Goal: Check status: Check status

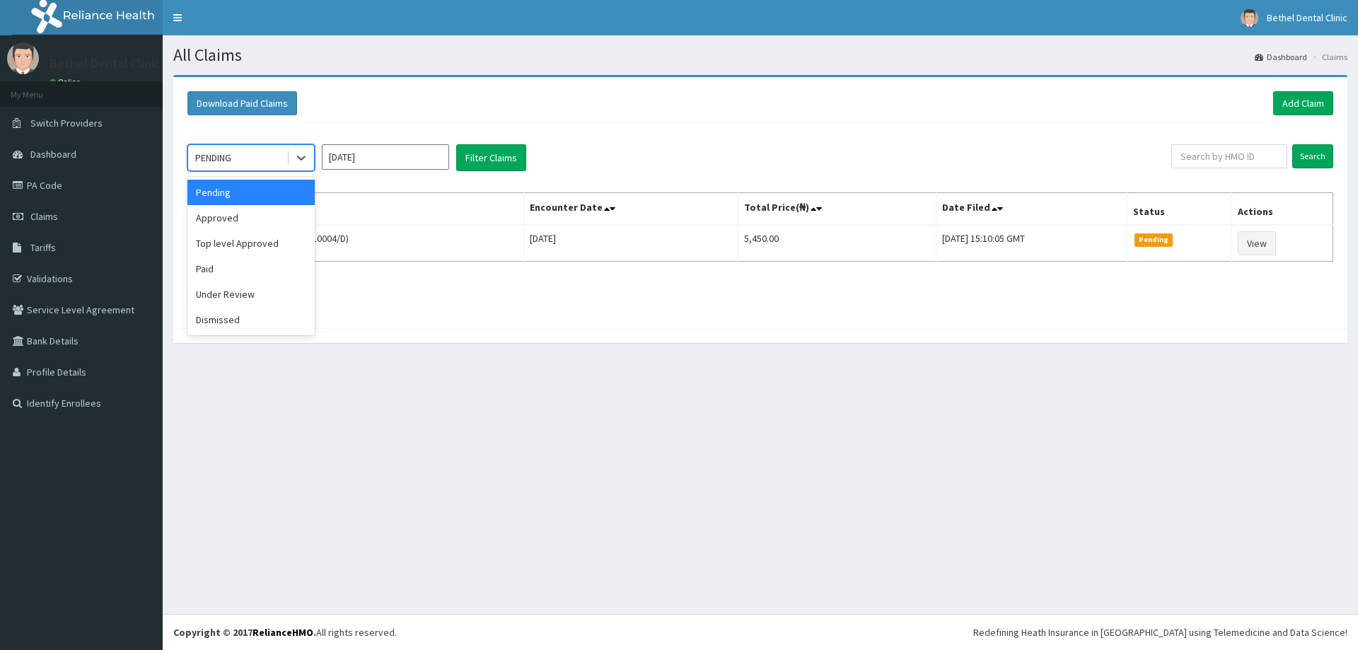
click at [282, 157] on div "PENDING" at bounding box center [237, 157] width 98 height 23
click at [234, 275] on div "Paid" at bounding box center [250, 268] width 127 height 25
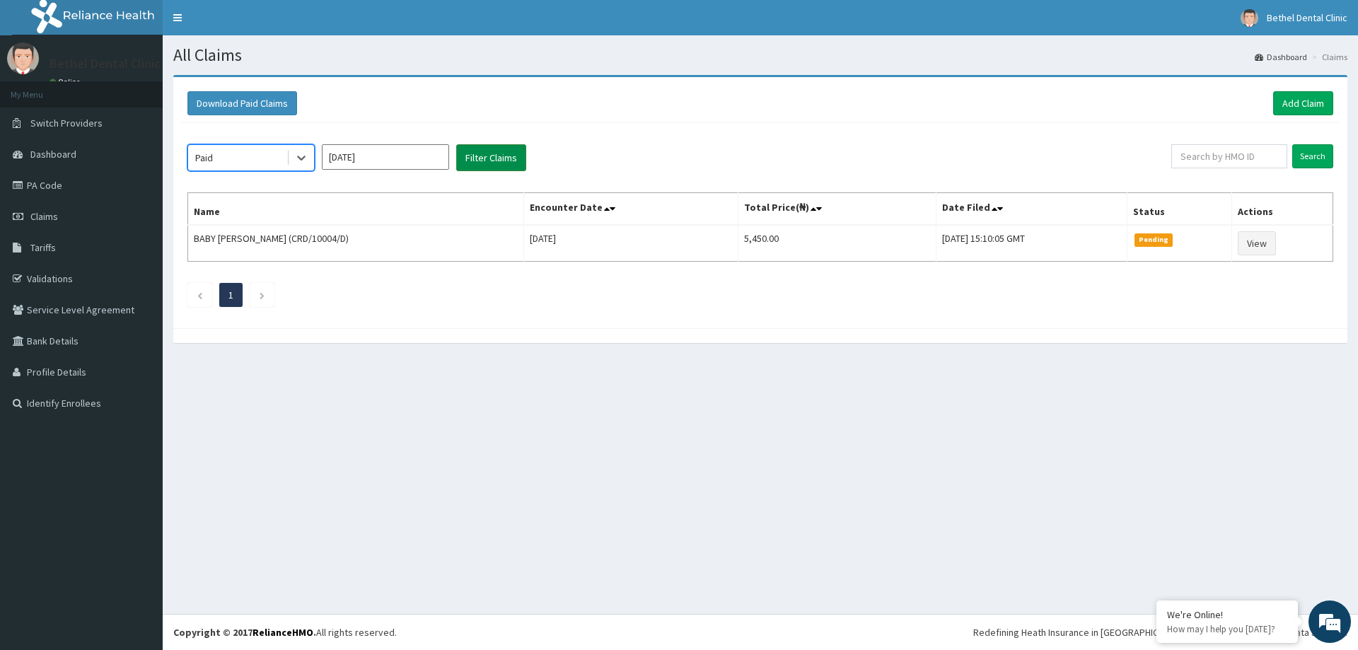
click at [515, 166] on button "Filter Claims" at bounding box center [491, 157] width 70 height 27
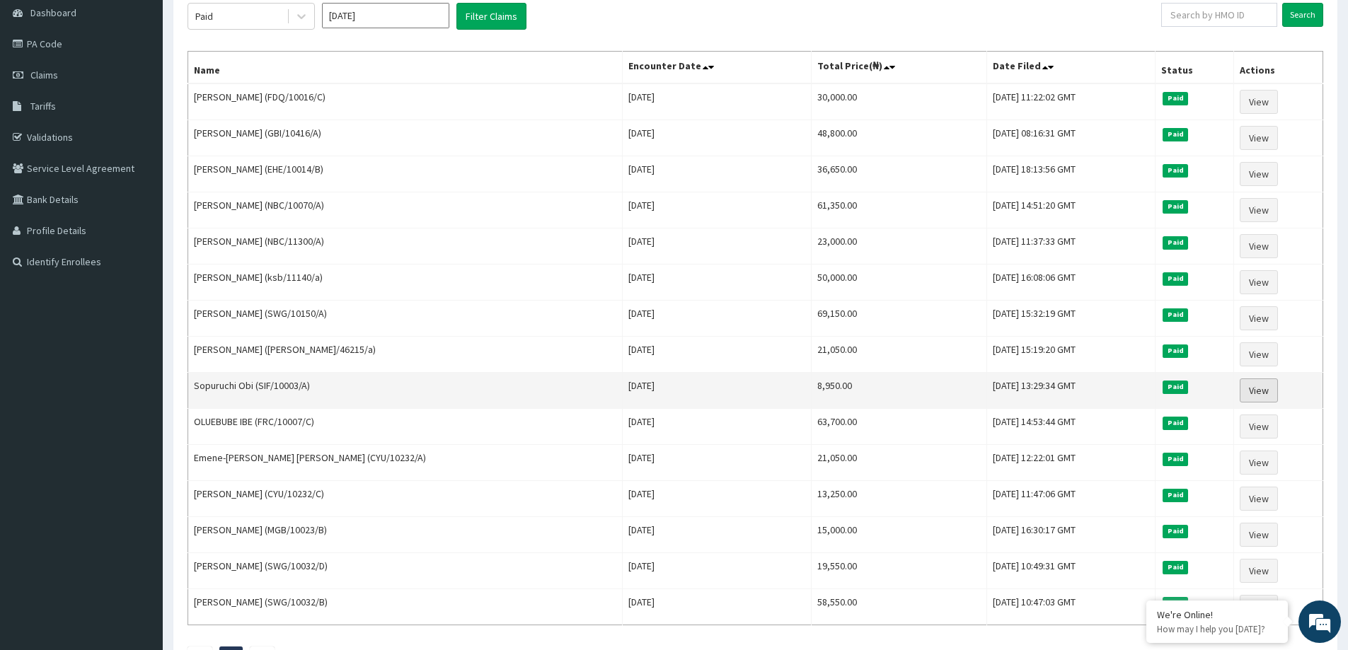
click at [1262, 397] on link "View" at bounding box center [1259, 391] width 38 height 24
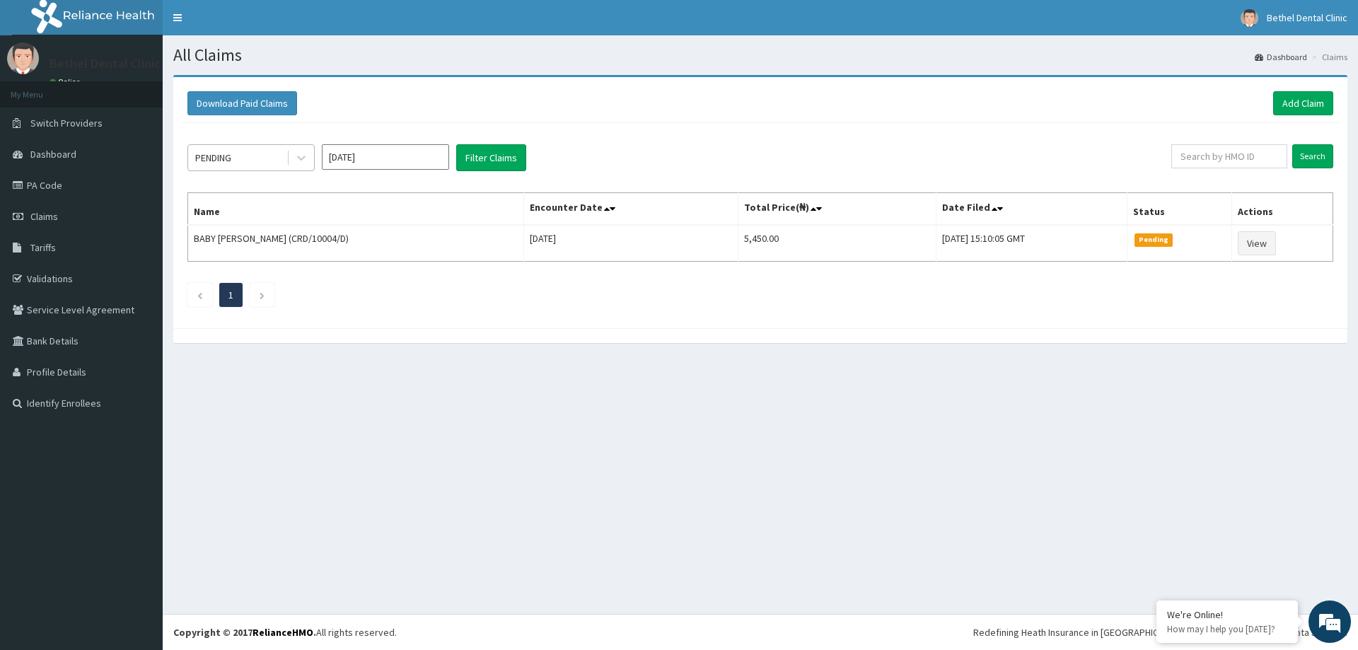
click at [272, 154] on div "PENDING" at bounding box center [237, 157] width 98 height 23
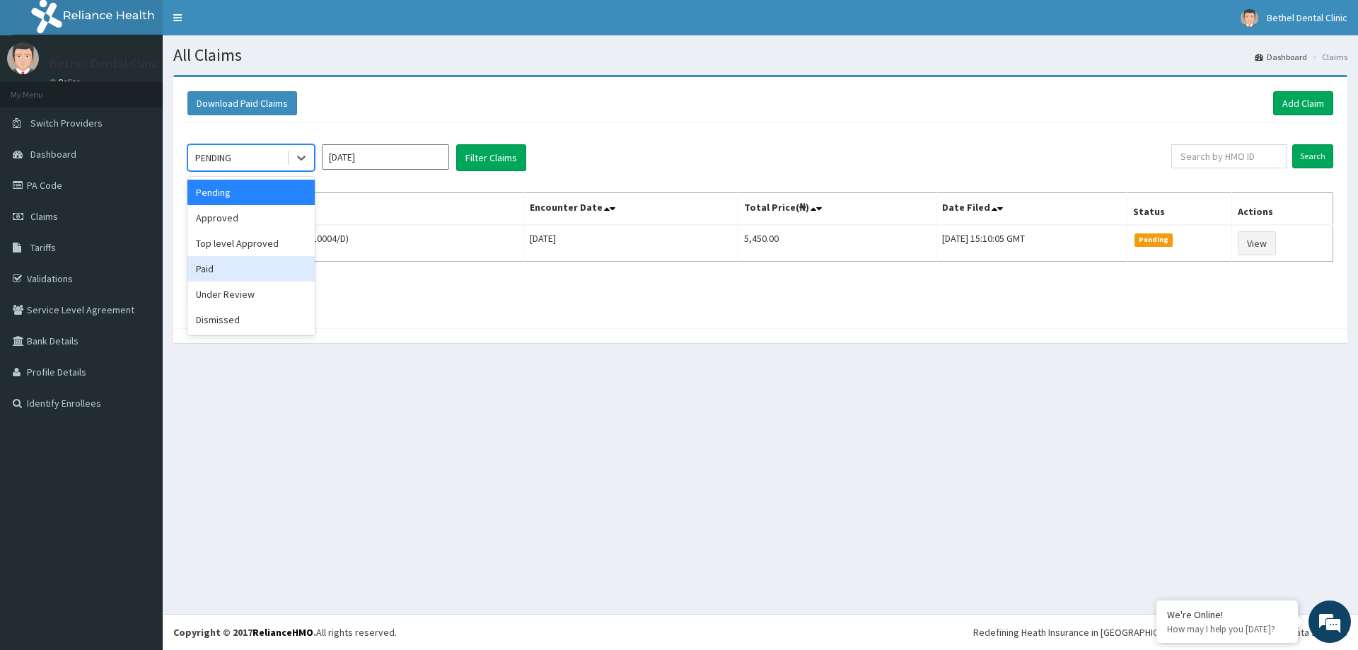
click at [219, 276] on div "Paid" at bounding box center [250, 268] width 127 height 25
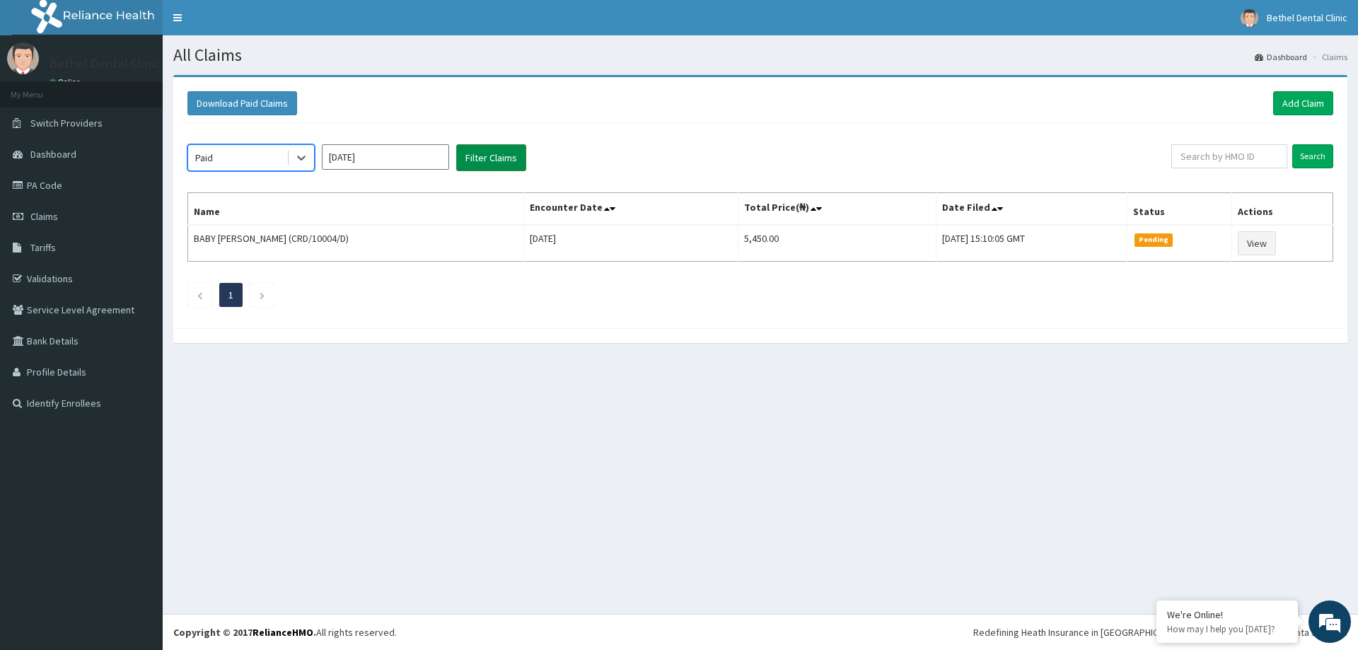
click at [504, 157] on button "Filter Claims" at bounding box center [491, 157] width 70 height 27
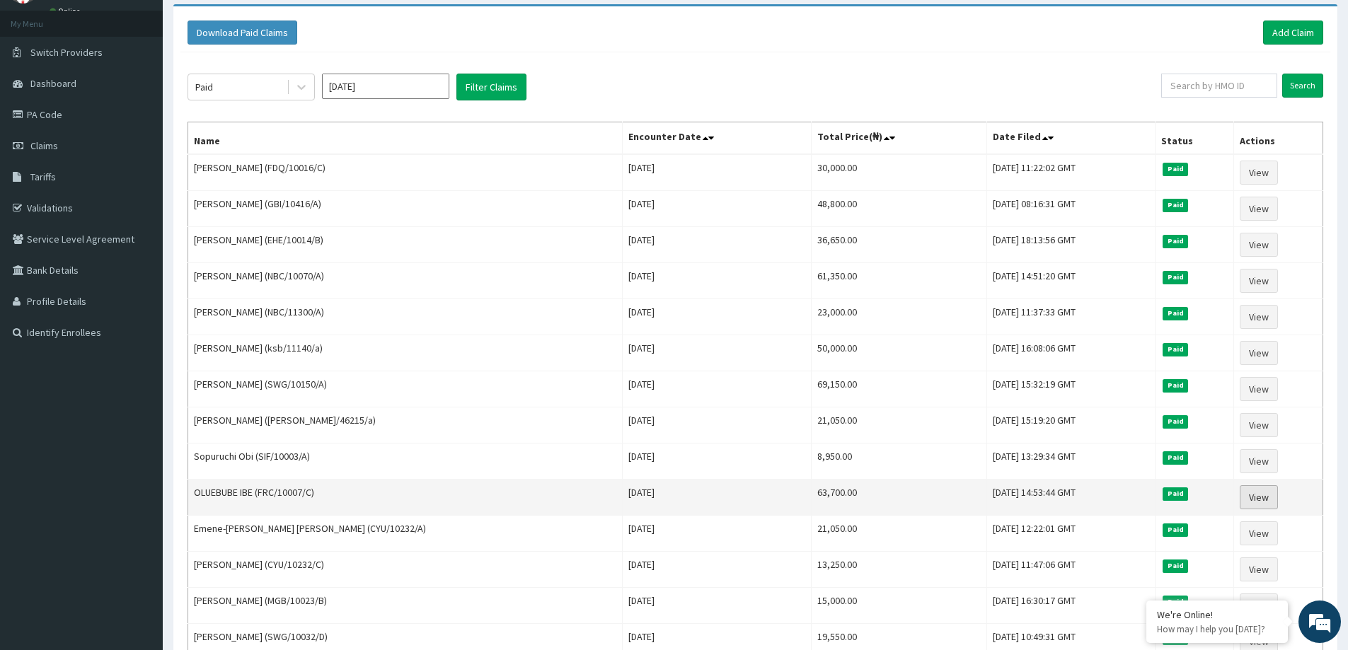
click at [1266, 499] on link "View" at bounding box center [1259, 497] width 38 height 24
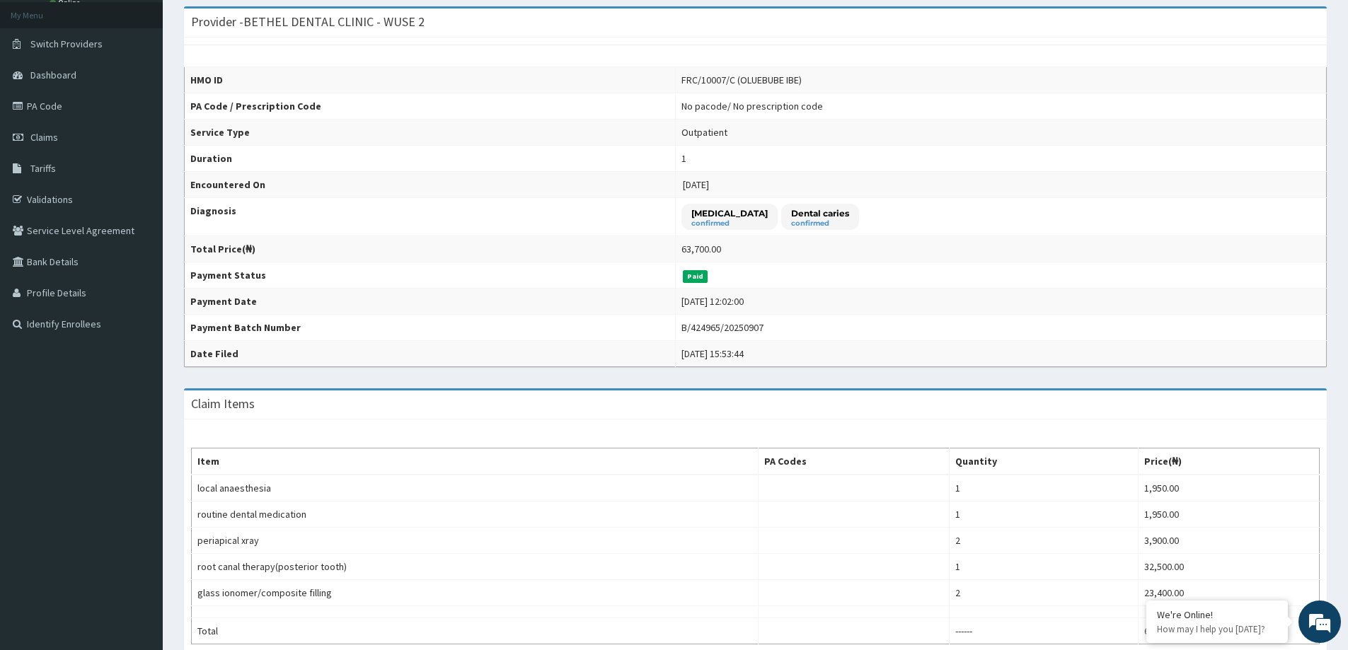
scroll to position [71, 0]
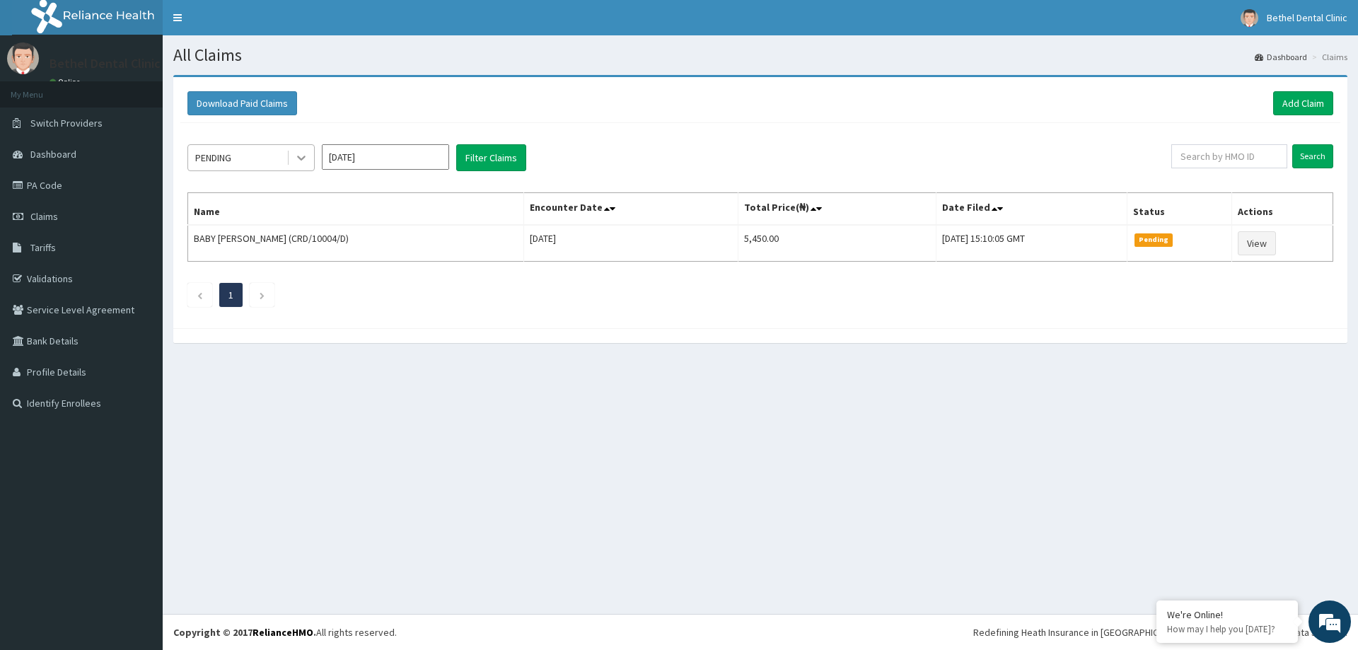
click at [294, 156] on icon at bounding box center [301, 158] width 14 height 14
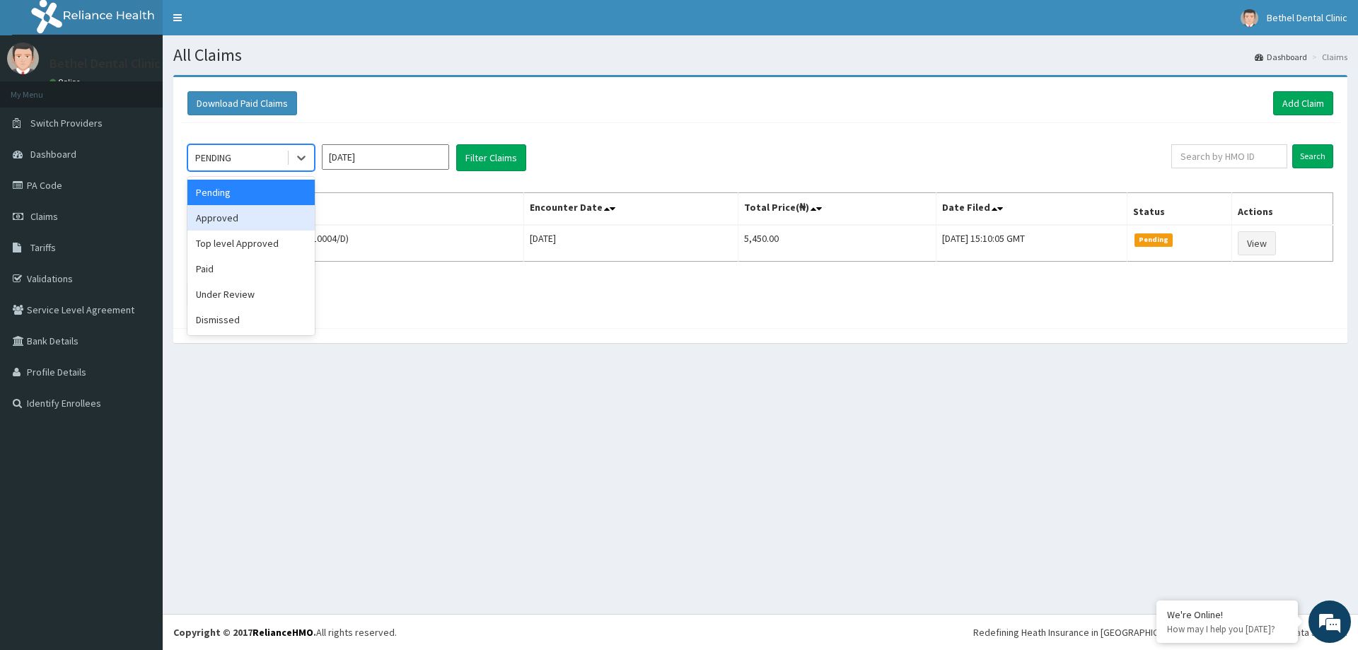
click at [257, 219] on div "Approved" at bounding box center [250, 217] width 127 height 25
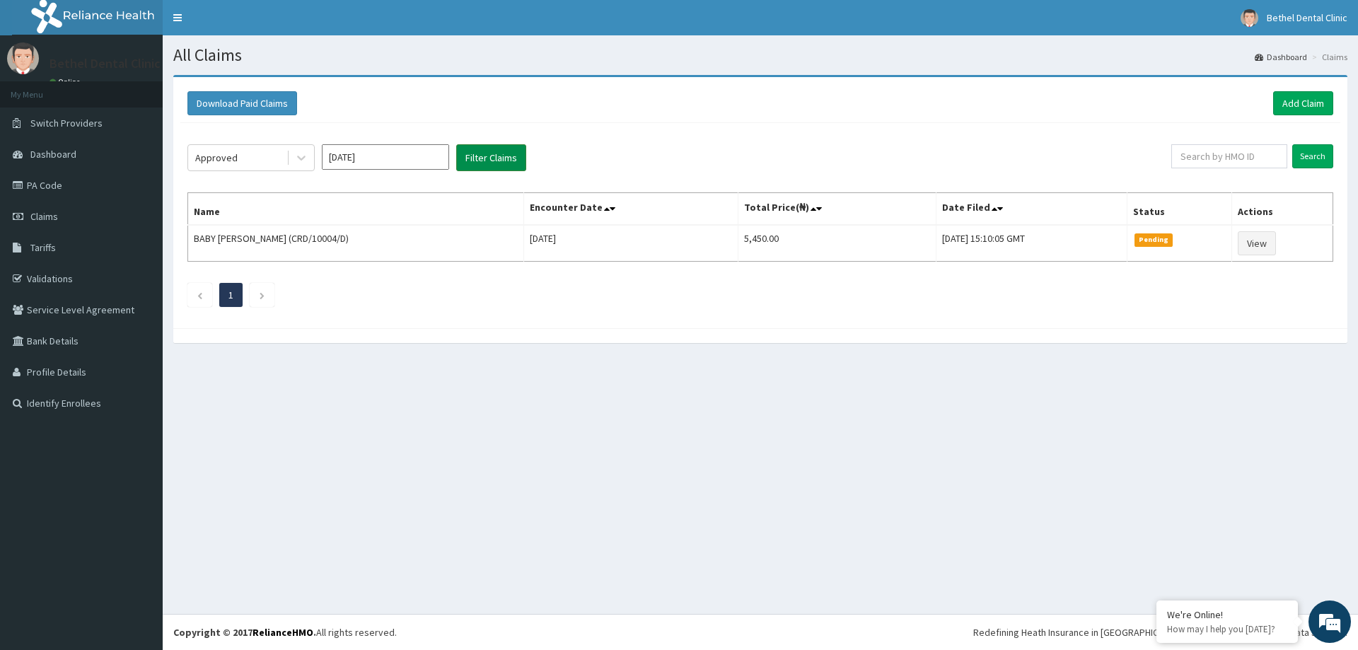
click at [480, 162] on button "Filter Claims" at bounding box center [491, 157] width 70 height 27
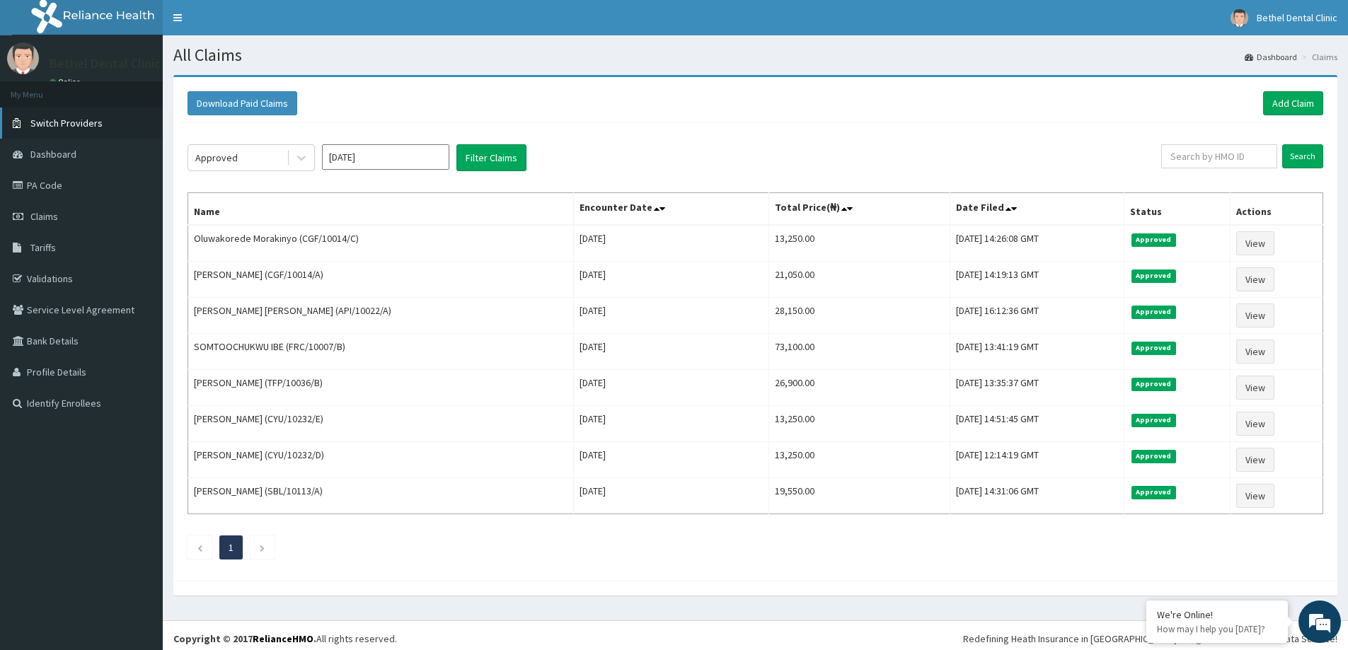
click at [80, 122] on span "Switch Providers" at bounding box center [66, 123] width 72 height 13
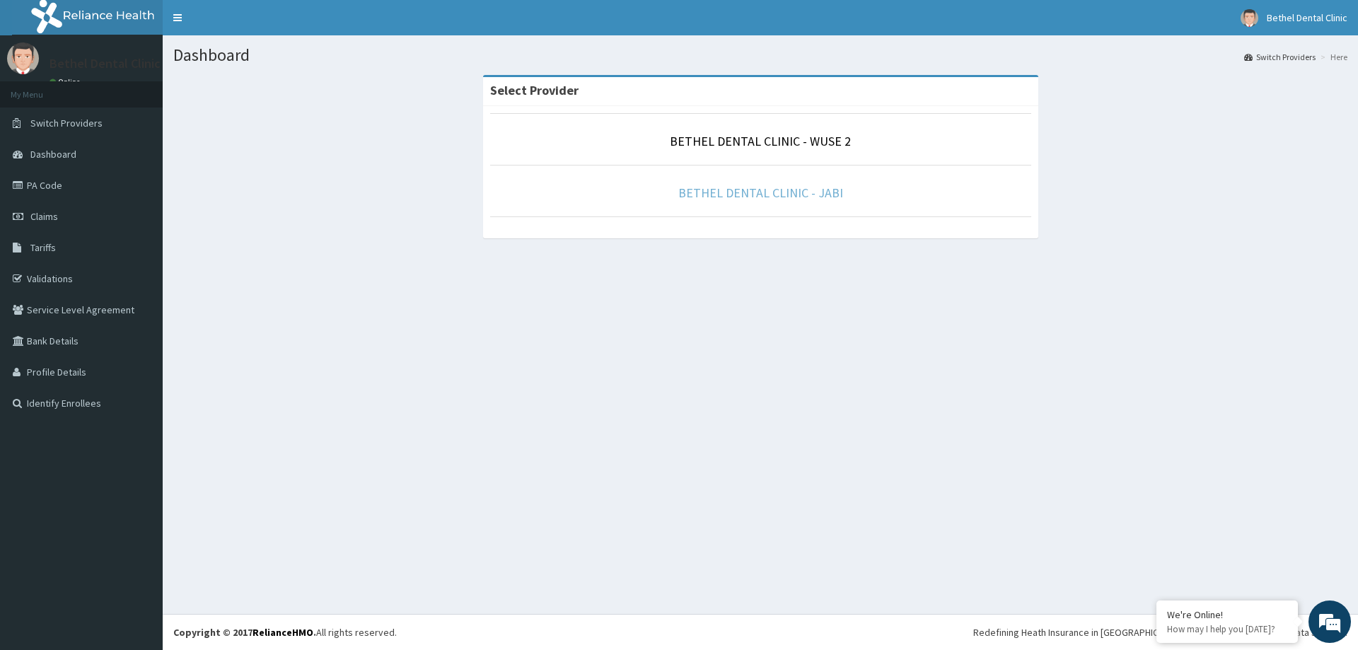
click at [748, 194] on link "BETHEL DENTAL CLINIC - JABI" at bounding box center [761, 193] width 165 height 16
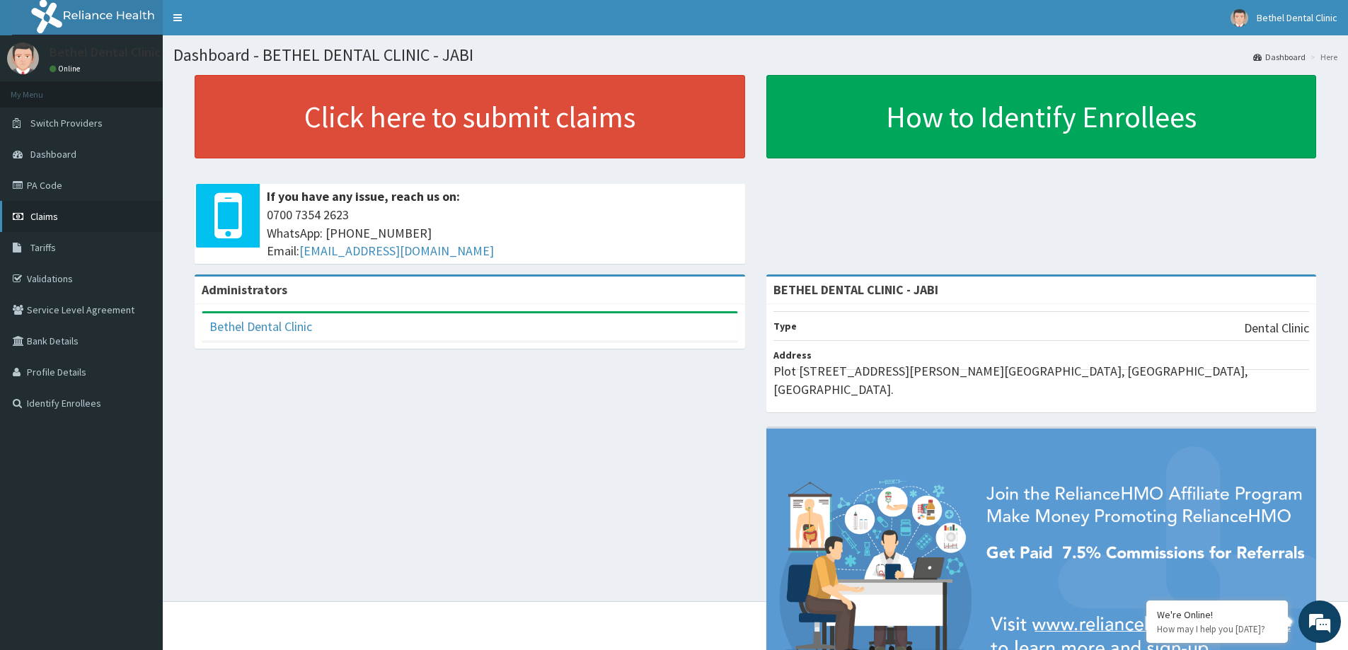
click at [55, 220] on span "Claims" at bounding box center [44, 216] width 28 height 13
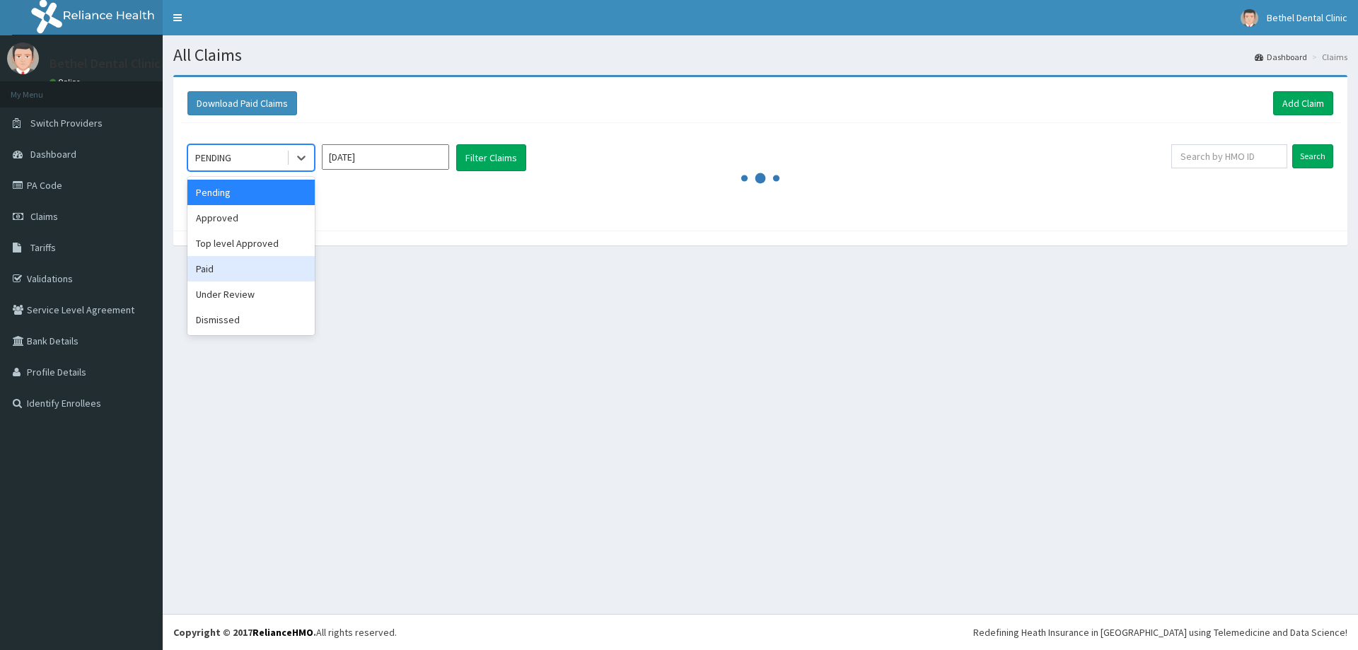
drag, startPoint x: 204, startPoint y: 269, endPoint x: 372, endPoint y: 233, distance: 172.1
click at [209, 269] on div "Paid" at bounding box center [250, 268] width 127 height 25
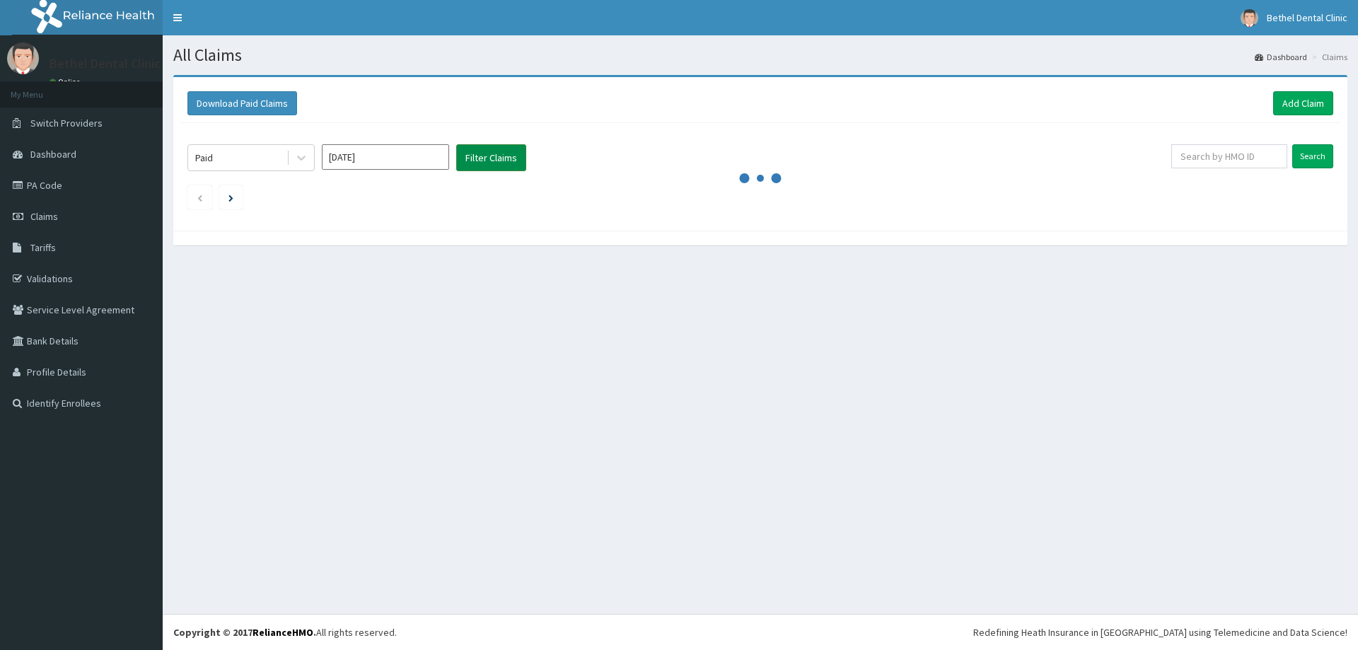
click at [492, 162] on button "Filter Claims" at bounding box center [491, 157] width 70 height 27
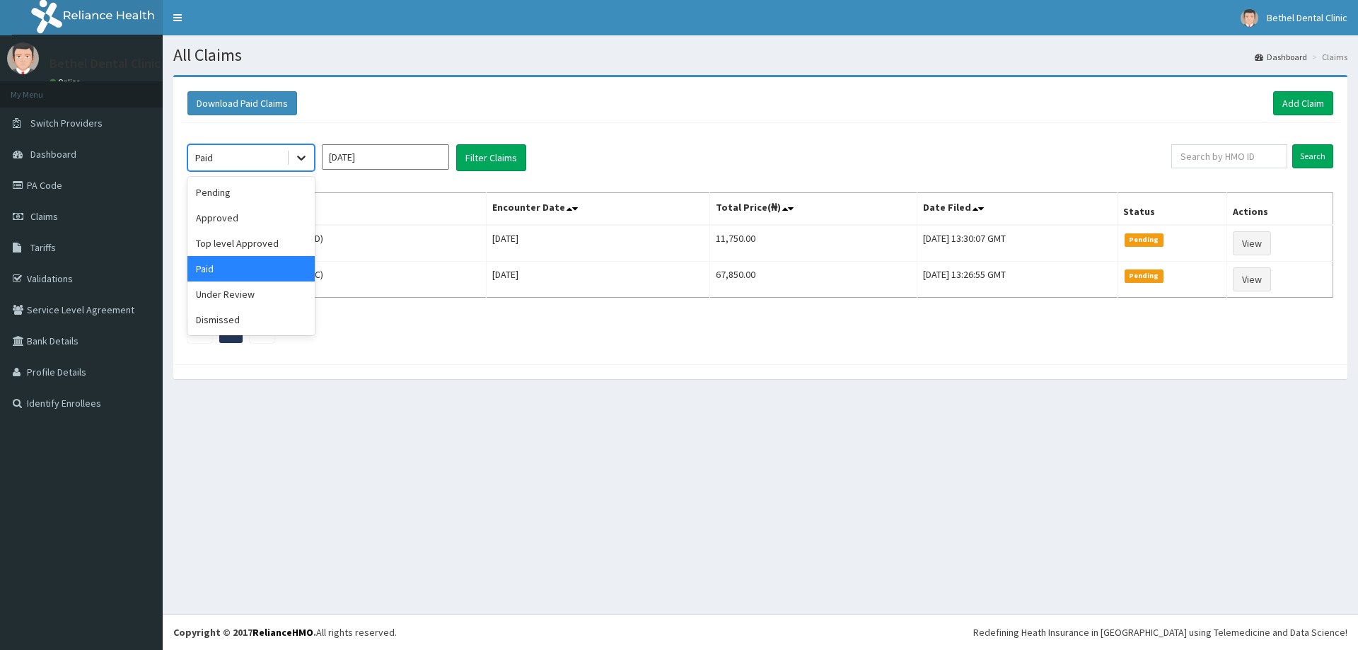
click at [304, 158] on icon at bounding box center [301, 158] width 8 height 5
click at [666, 158] on div "option Paid, selected. option Paid selected, 4 of 6. 6 results available. Use U…" at bounding box center [679, 157] width 984 height 27
click at [301, 163] on icon at bounding box center [301, 158] width 14 height 14
click at [412, 156] on input "Sep 2025" at bounding box center [385, 156] width 127 height 25
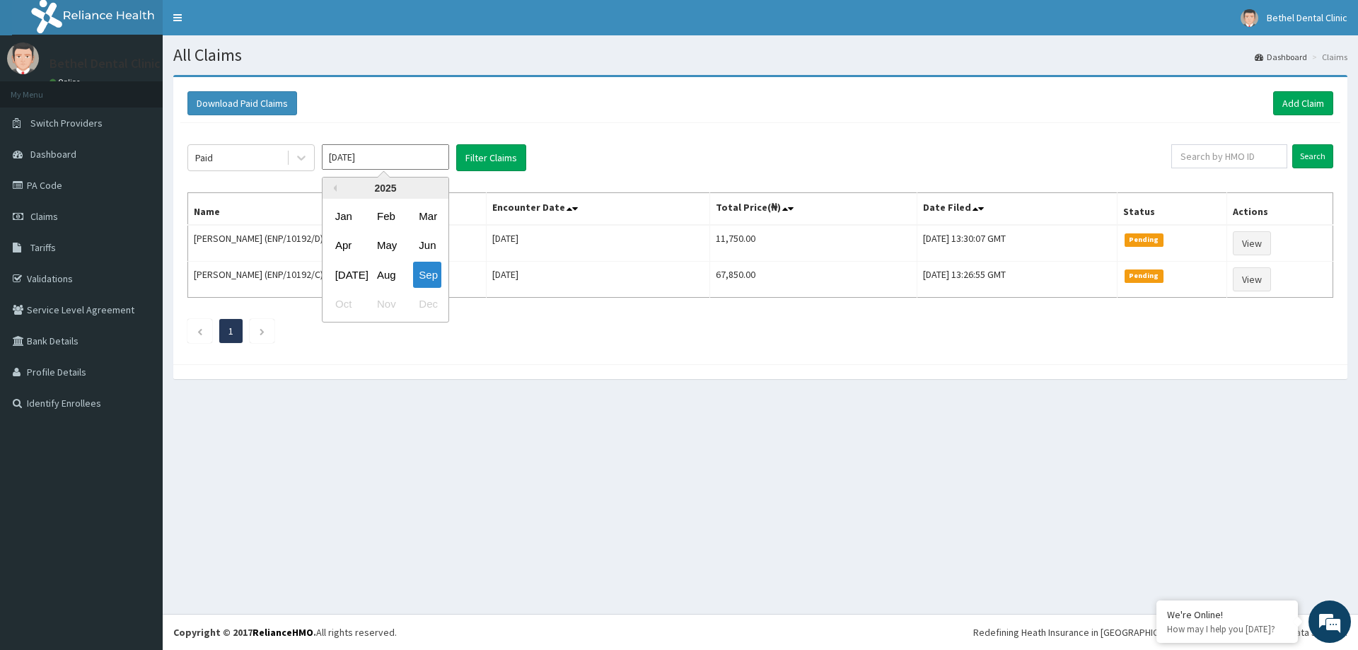
drag, startPoint x: 379, startPoint y: 277, endPoint x: 482, endPoint y: 194, distance: 132.8
click at [379, 277] on div "Aug" at bounding box center [385, 275] width 28 height 26
click at [505, 152] on button "Filter Claims" at bounding box center [491, 157] width 70 height 27
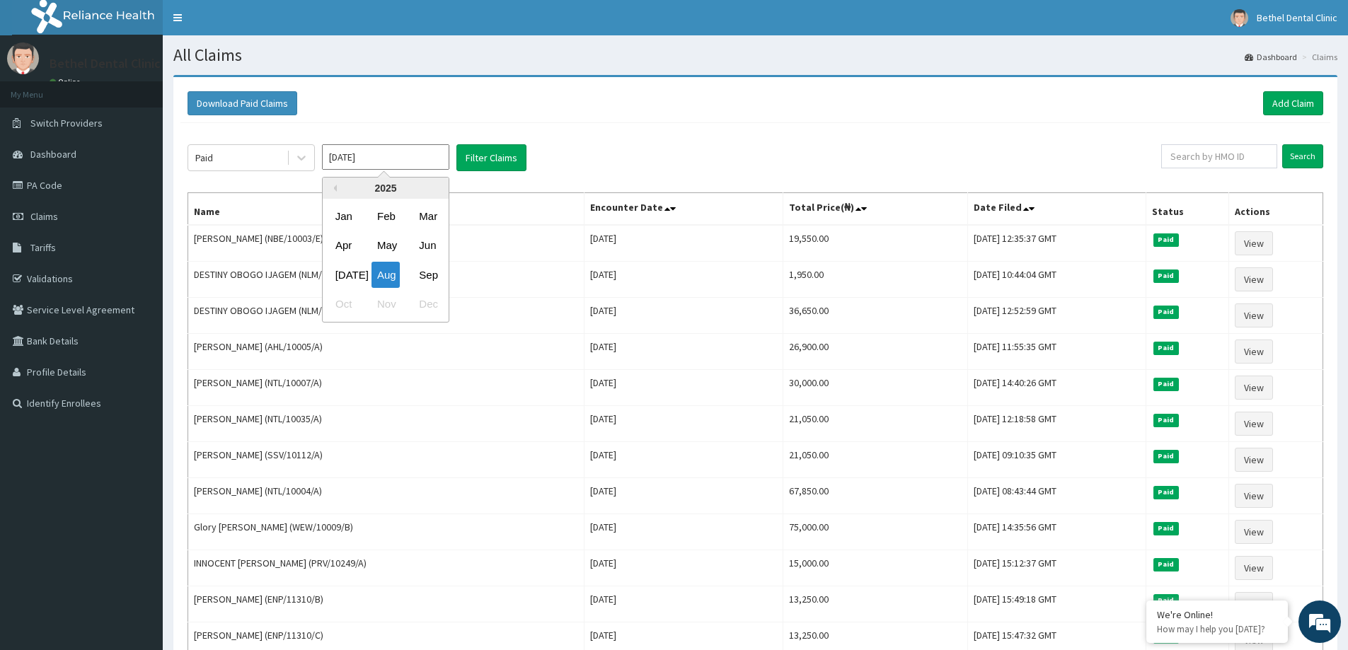
click at [408, 162] on input "Aug 2025" at bounding box center [385, 156] width 127 height 25
drag, startPoint x: 432, startPoint y: 276, endPoint x: 477, endPoint y: 190, distance: 96.5
click at [432, 275] on div "Sep" at bounding box center [427, 275] width 28 height 26
type input "Sep 2025"
click at [492, 157] on button "Filter Claims" at bounding box center [491, 157] width 70 height 27
